Goal: Information Seeking & Learning: Learn about a topic

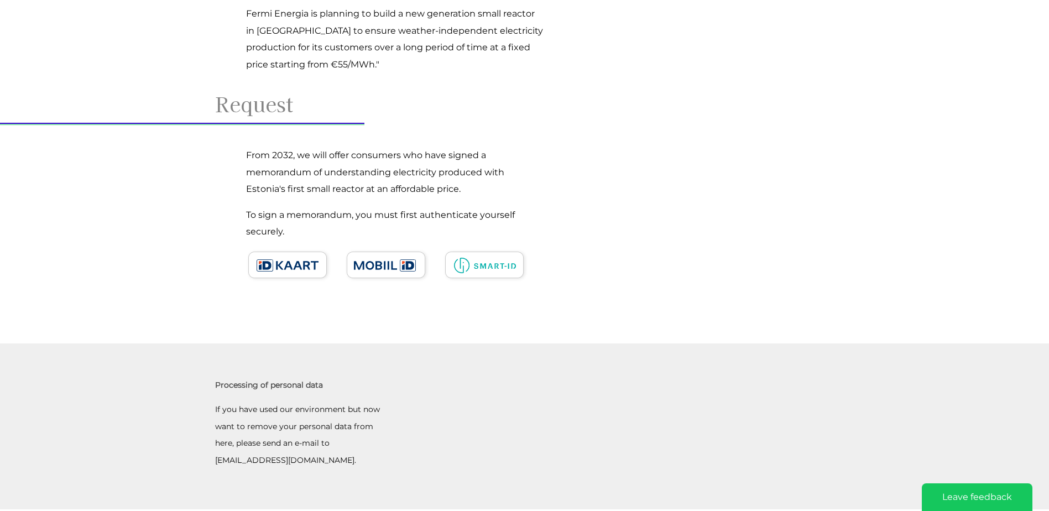
scroll to position [166, 0]
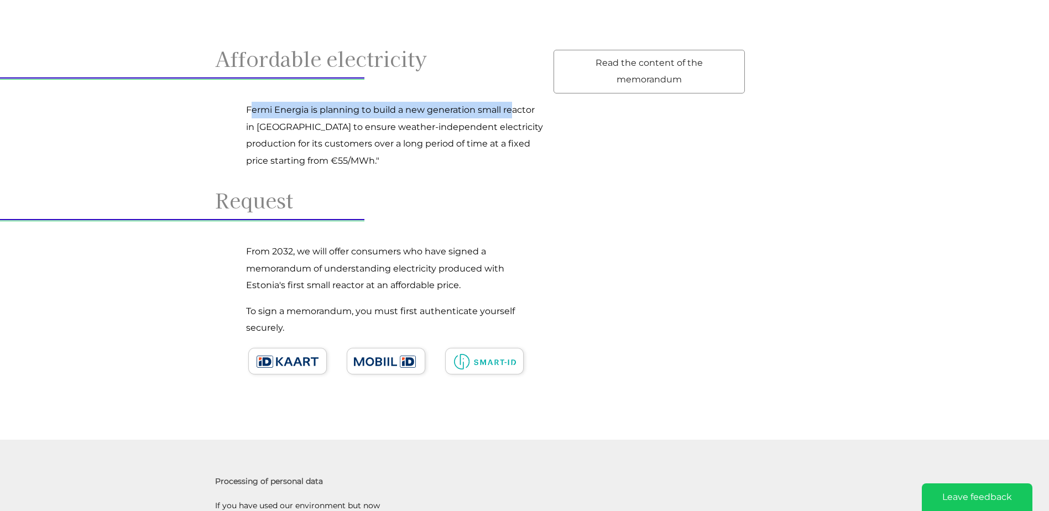
drag, startPoint x: 249, startPoint y: 109, endPoint x: 515, endPoint y: 118, distance: 266.0
click at [515, 118] on p "Fermi Energia is planning to build a new generation small reactor in [GEOGRAPHI…" at bounding box center [395, 135] width 299 height 67
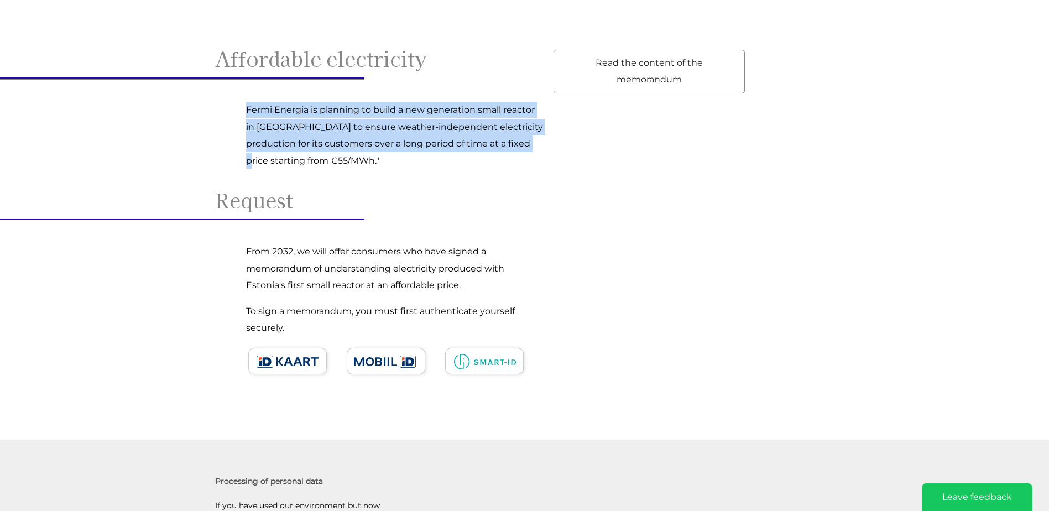
drag, startPoint x: 246, startPoint y: 110, endPoint x: 523, endPoint y: 138, distance: 278.4
click at [523, 138] on p "Fermi Energia is planning to build a new generation small reactor in [GEOGRAPHI…" at bounding box center [395, 135] width 299 height 67
drag, startPoint x: 247, startPoint y: 111, endPoint x: 593, endPoint y: 145, distance: 347.2
click at [593, 145] on div "Read the content of the memorandum Affordable electricity Fermi Energia is plan…" at bounding box center [524, 217] width 619 height 334
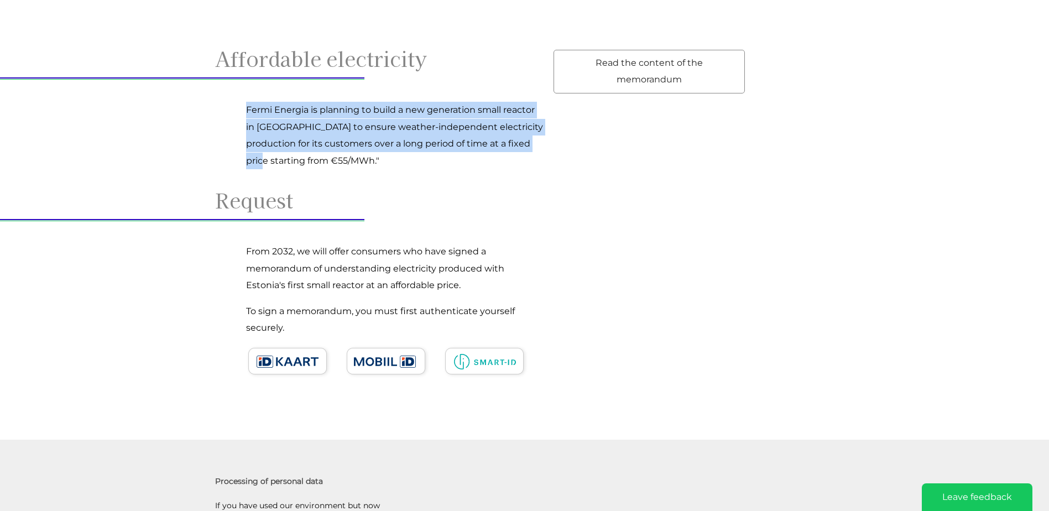
click at [291, 110] on p "Fermi Energia is planning to build a new generation small reactor in [GEOGRAPHI…" at bounding box center [395, 135] width 299 height 67
drag, startPoint x: 247, startPoint y: 108, endPoint x: 528, endPoint y: 127, distance: 282.0
click at [528, 127] on p "Fermi Energia is planning to build a new generation small reactor in [GEOGRAPHI…" at bounding box center [395, 135] width 299 height 67
copy p "Fermi Energia is planning to build a new generation small reactor in [GEOGRAPHI…"
click at [428, 130] on p "Fermi Energia is planning to build a new generation small reactor in [GEOGRAPHI…" at bounding box center [395, 135] width 299 height 67
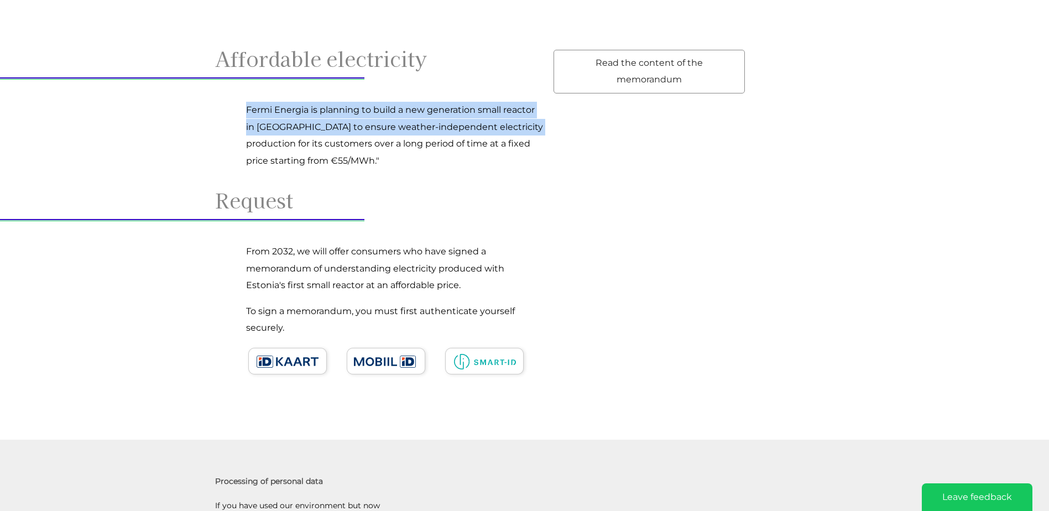
drag, startPoint x: 530, startPoint y: 128, endPoint x: 224, endPoint y: 109, distance: 306.3
click at [224, 109] on div "Read the content of the memorandum Affordable electricity Fermi Energia is plan…" at bounding box center [524, 217] width 619 height 334
copy p "Fermi Energia is planning to build a new generation small reactor in [GEOGRAPHI…"
